Goal: Information Seeking & Learning: Find contact information

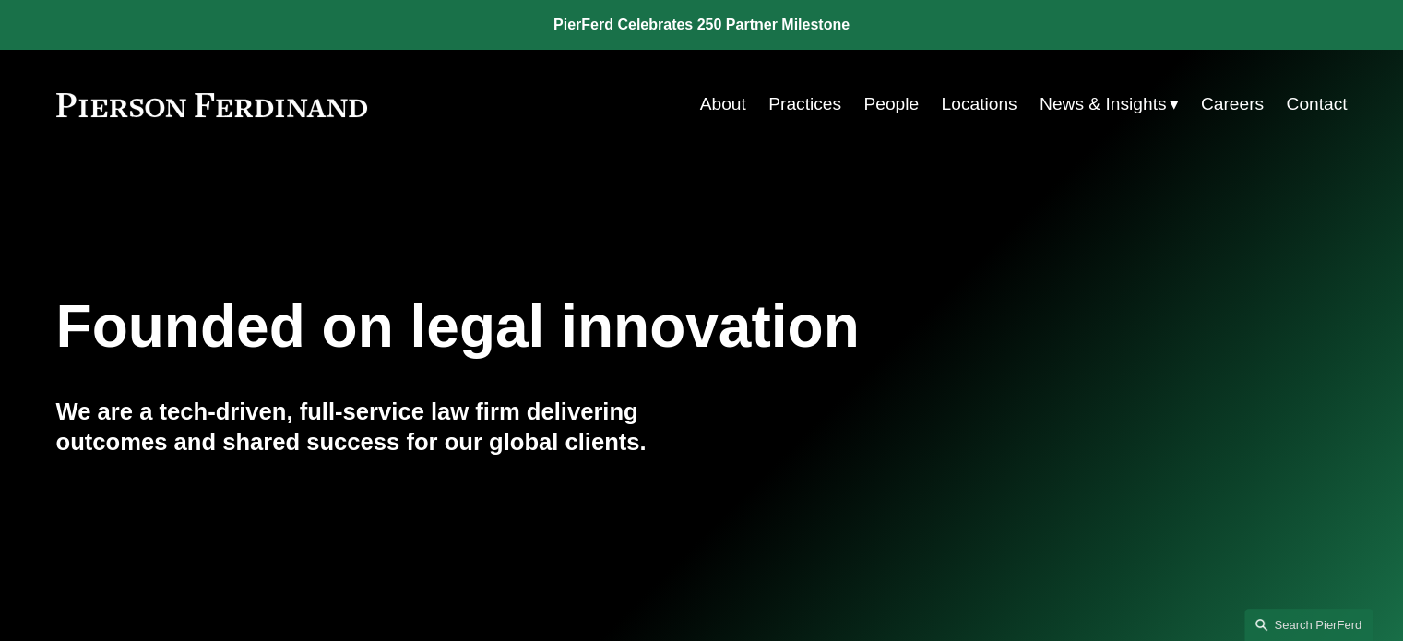
click at [874, 104] on link "People" at bounding box center [891, 104] width 55 height 35
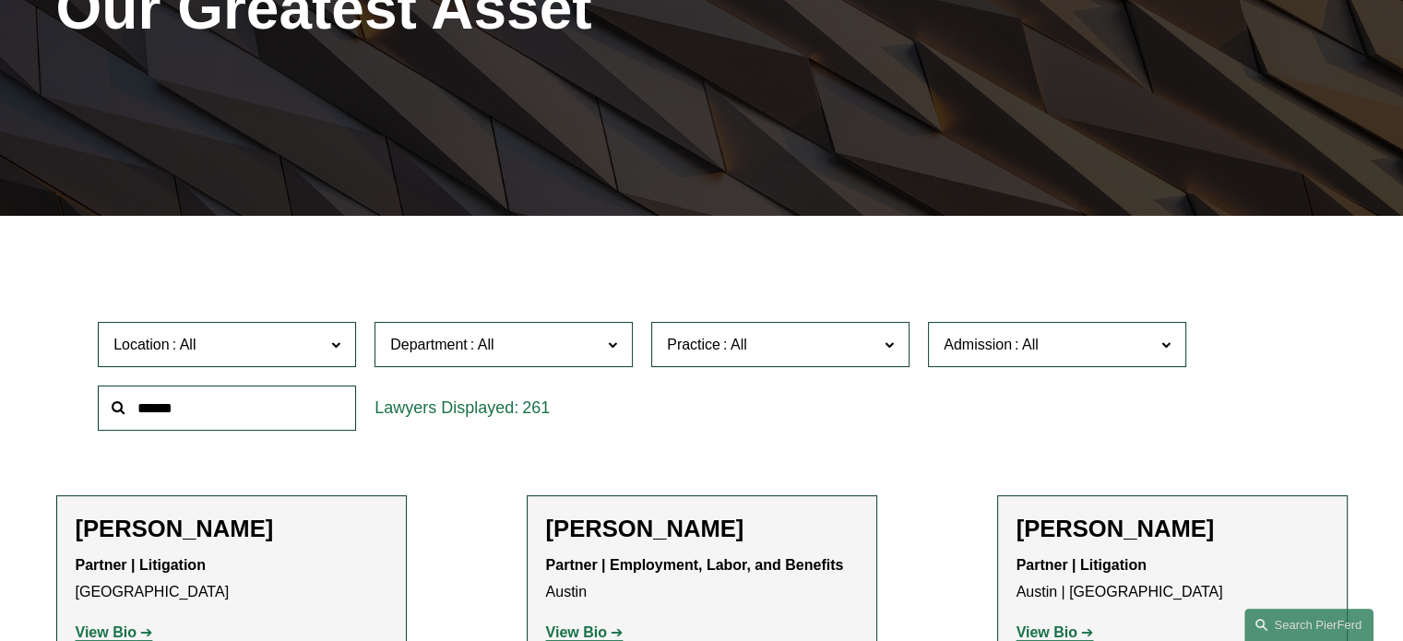
scroll to position [314, 0]
click at [276, 396] on input "text" at bounding box center [227, 408] width 258 height 45
type input "*****"
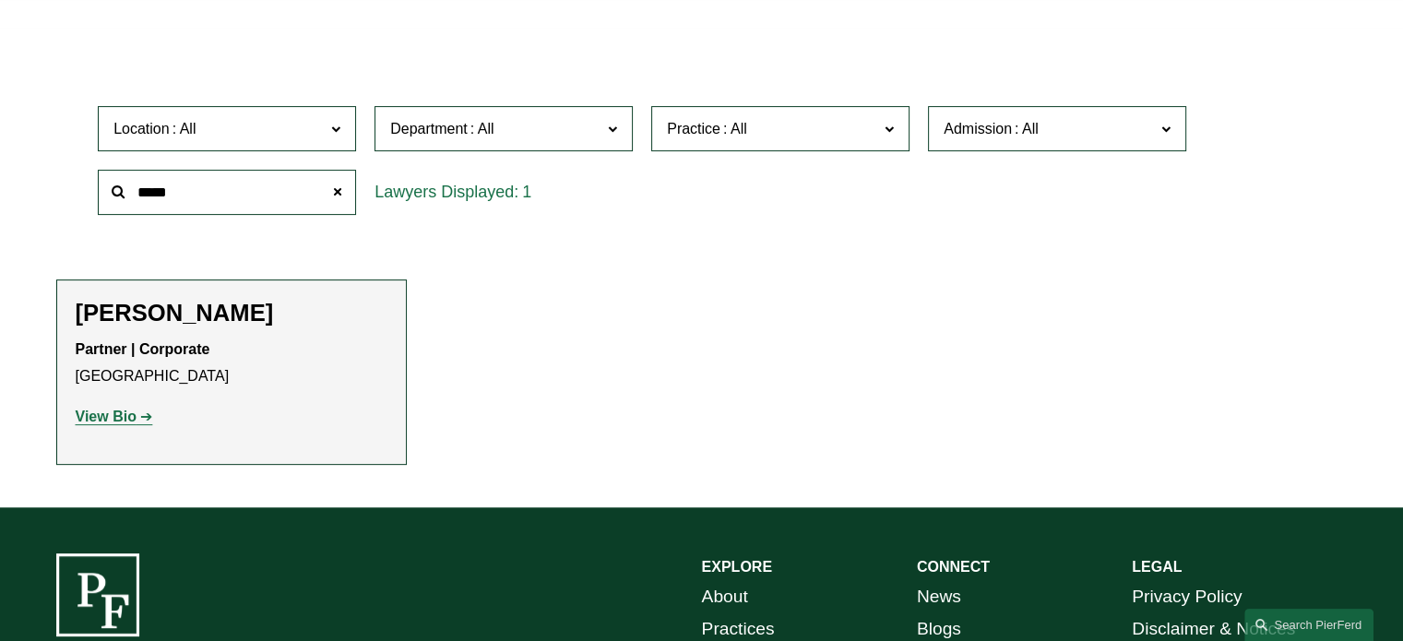
scroll to position [528, 0]
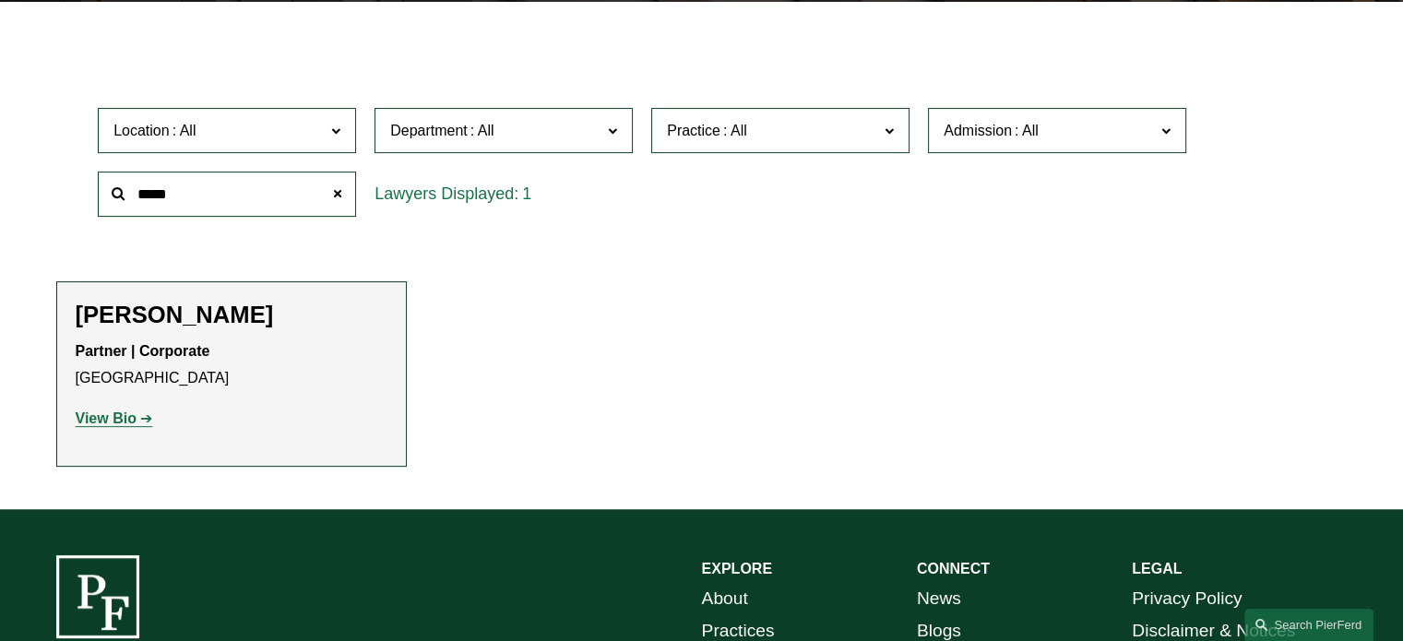
click at [130, 429] on p "View Bio" at bounding box center [232, 419] width 312 height 27
click at [132, 418] on strong "View Bio" at bounding box center [106, 419] width 61 height 16
